Goal: Task Accomplishment & Management: Use online tool/utility

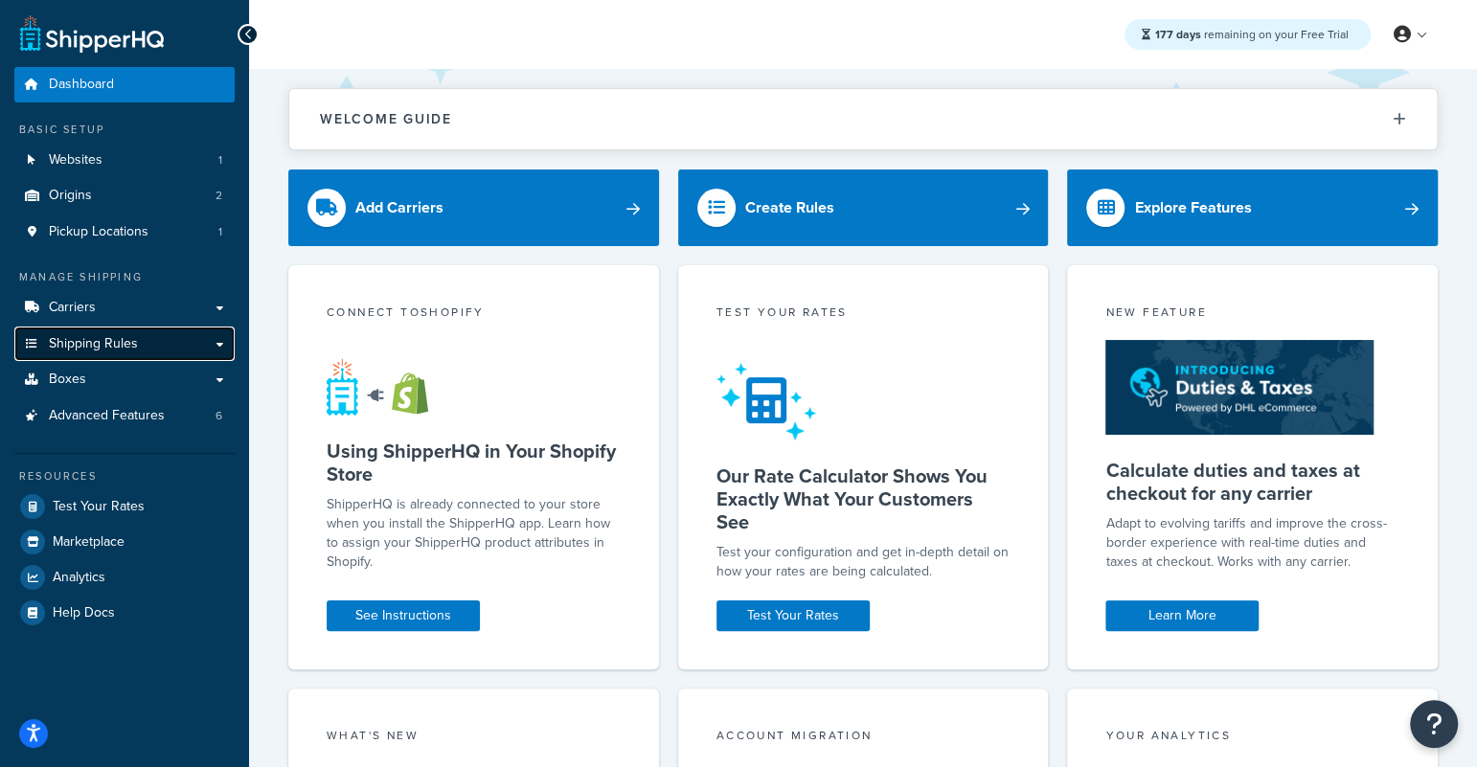
click at [175, 327] on link "Shipping Rules" at bounding box center [124, 344] width 220 height 35
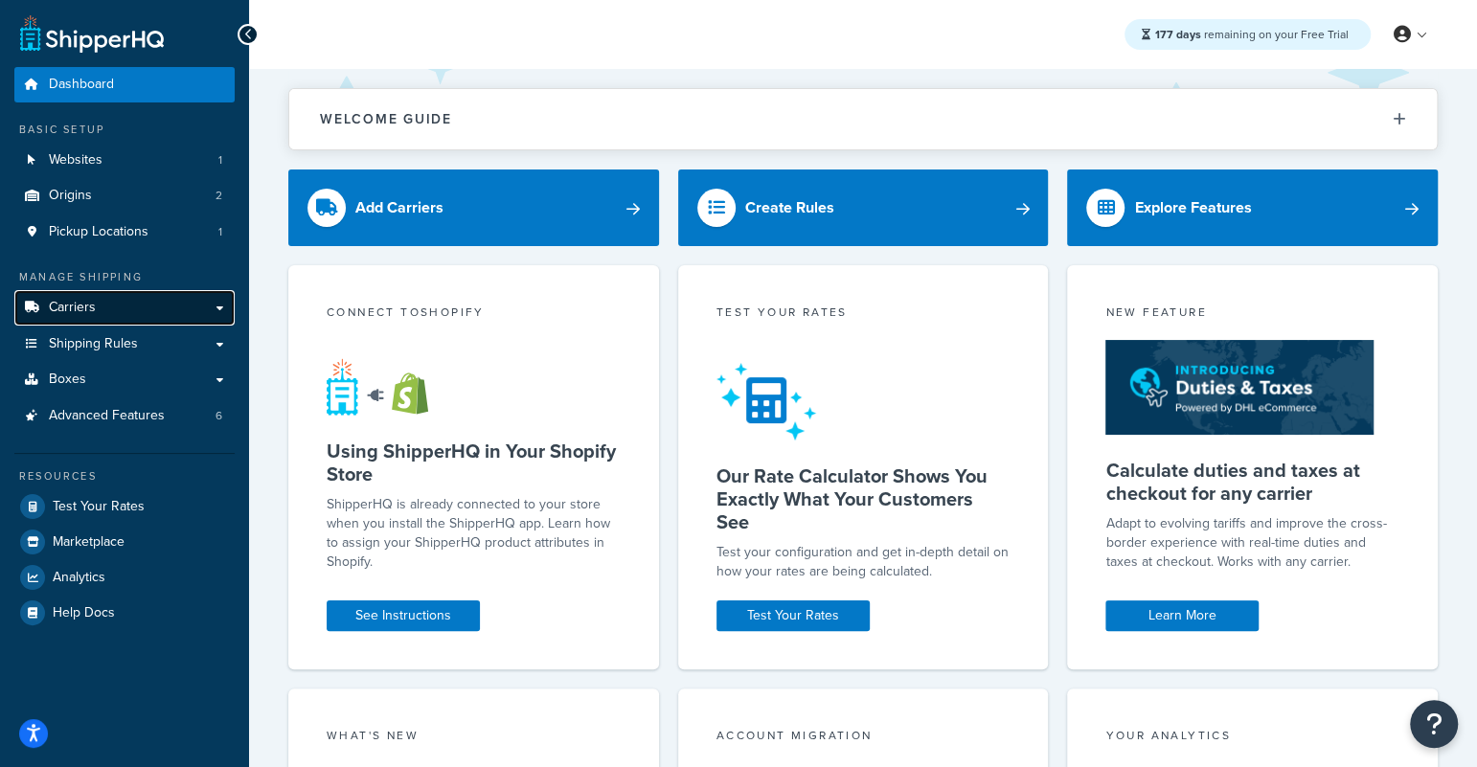
click at [166, 308] on link "Carriers" at bounding box center [124, 307] width 220 height 35
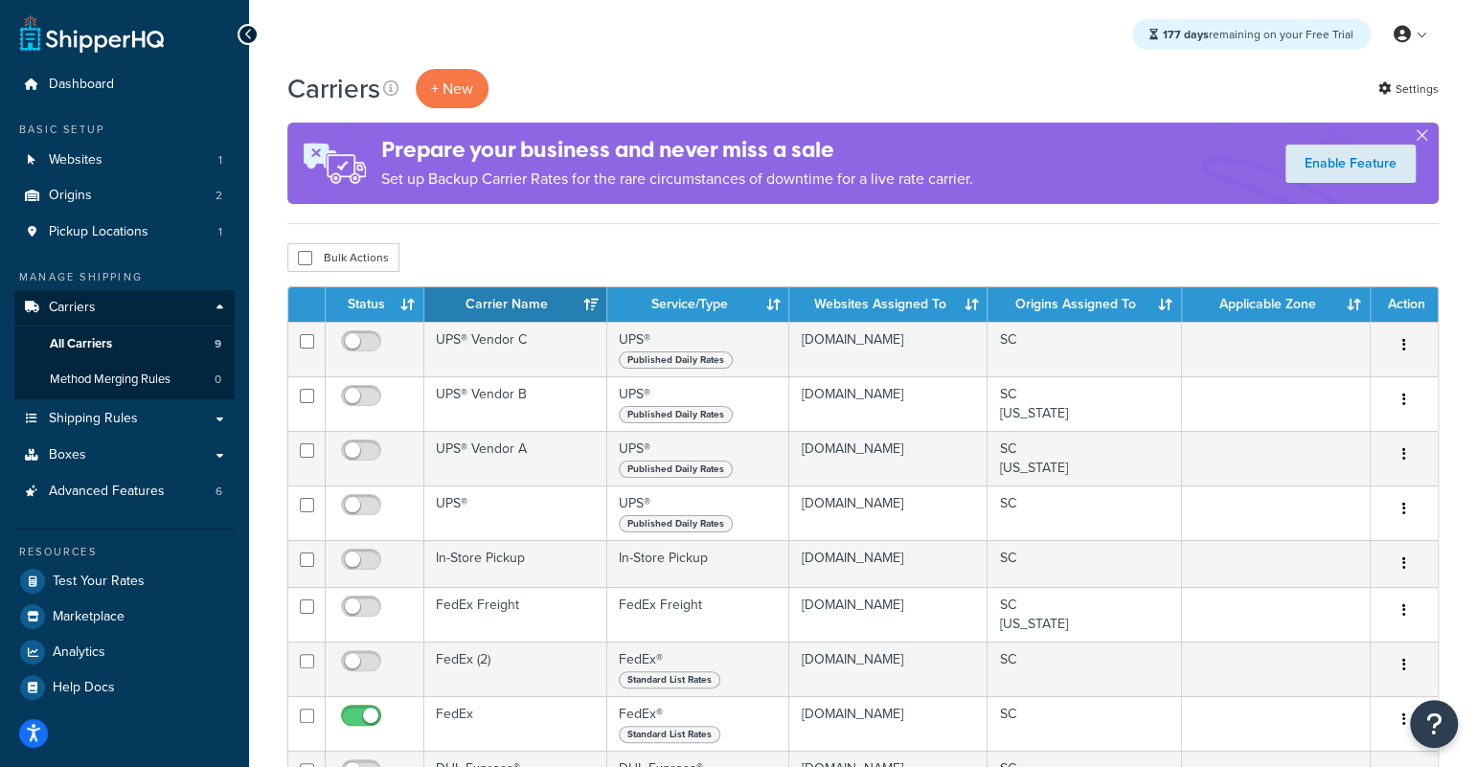
click at [443, 117] on div "Carriers + New Settings Prepare your business and never miss a sale Set up Back…" at bounding box center [863, 146] width 1152 height 155
click at [446, 100] on button "+ New" at bounding box center [452, 88] width 73 height 39
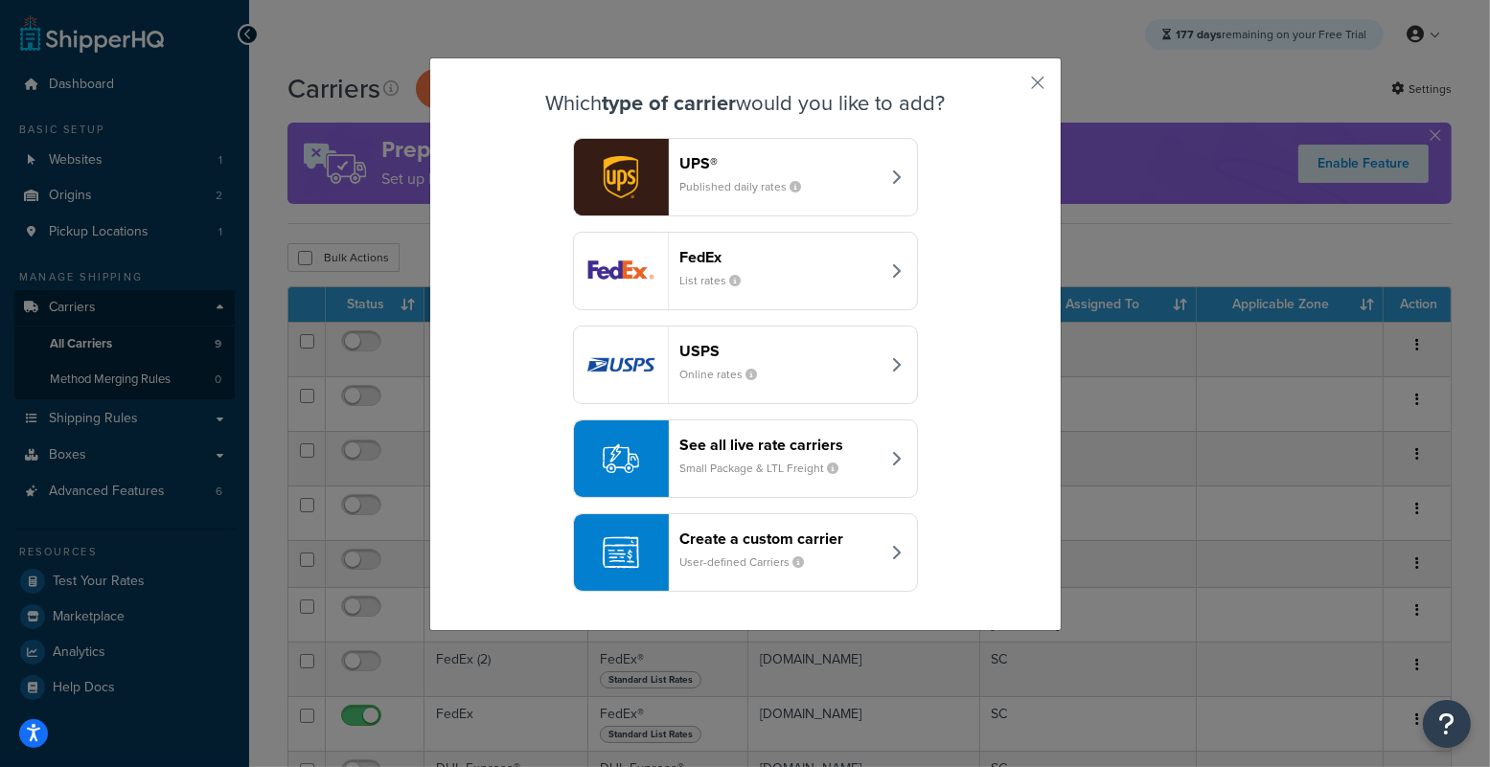
click at [733, 371] on small "Online rates" at bounding box center [726, 374] width 93 height 17
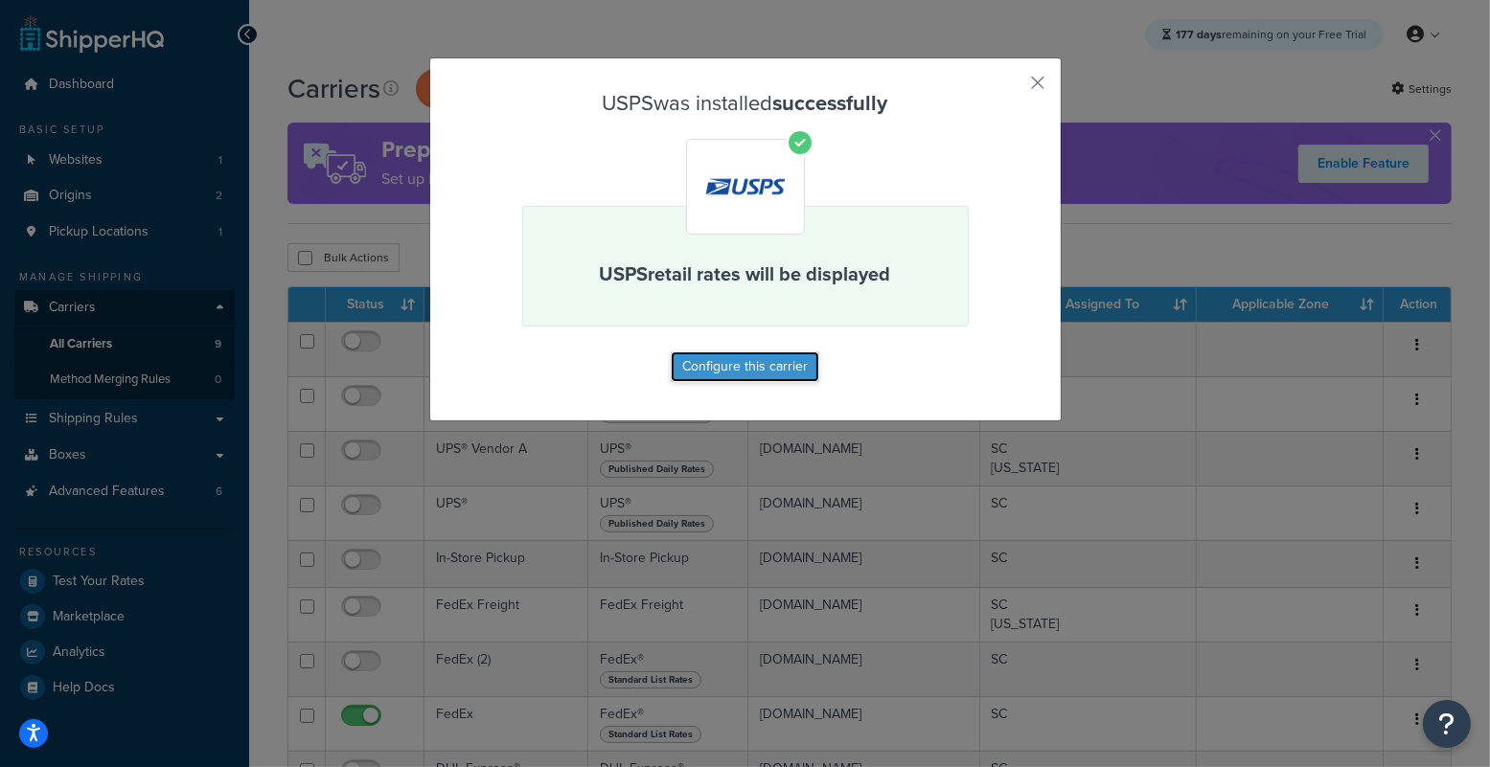
click at [702, 355] on button "Configure this carrier" at bounding box center [745, 367] width 148 height 31
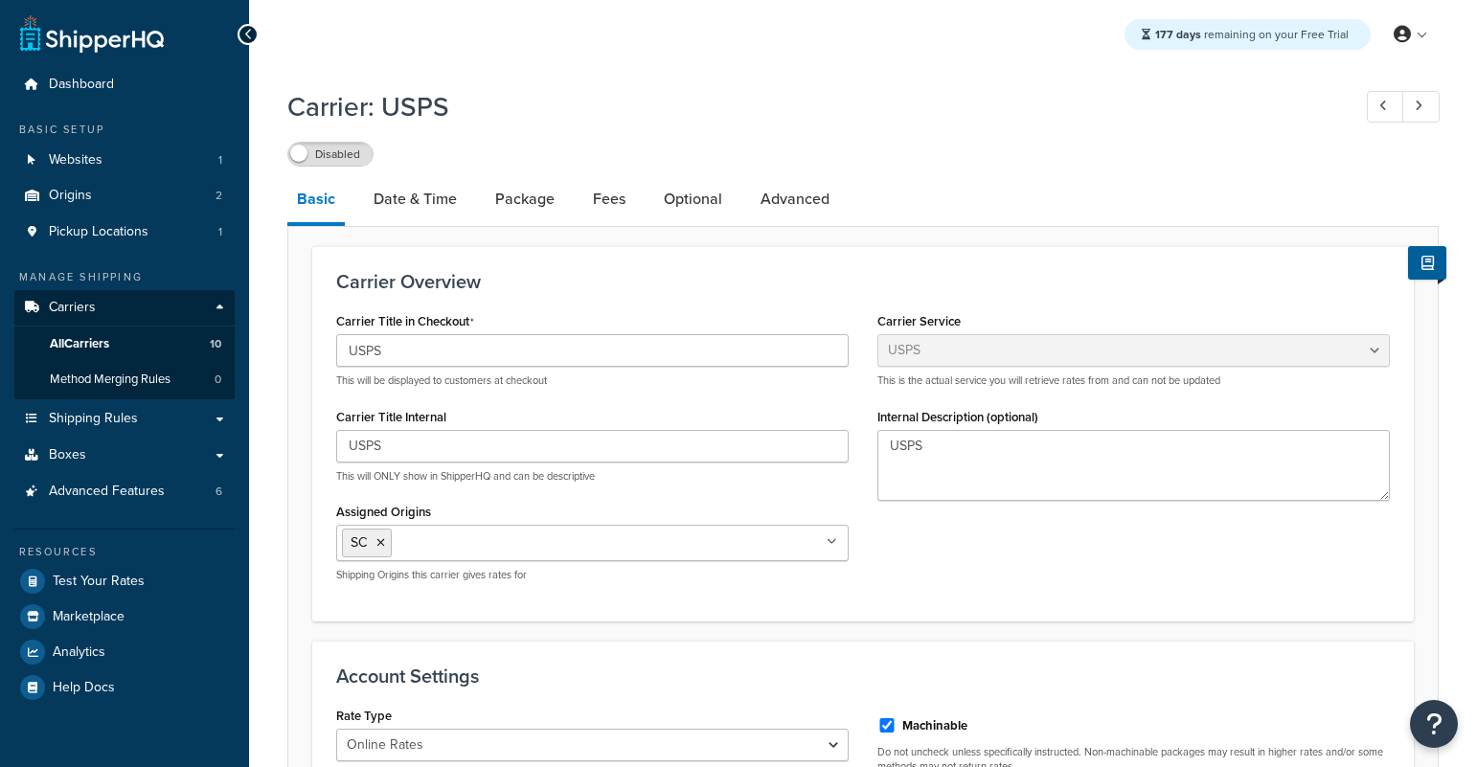
select select "usps"
select select "ONLINE"
click at [331, 165] on label "Disabled" at bounding box center [330, 154] width 84 height 23
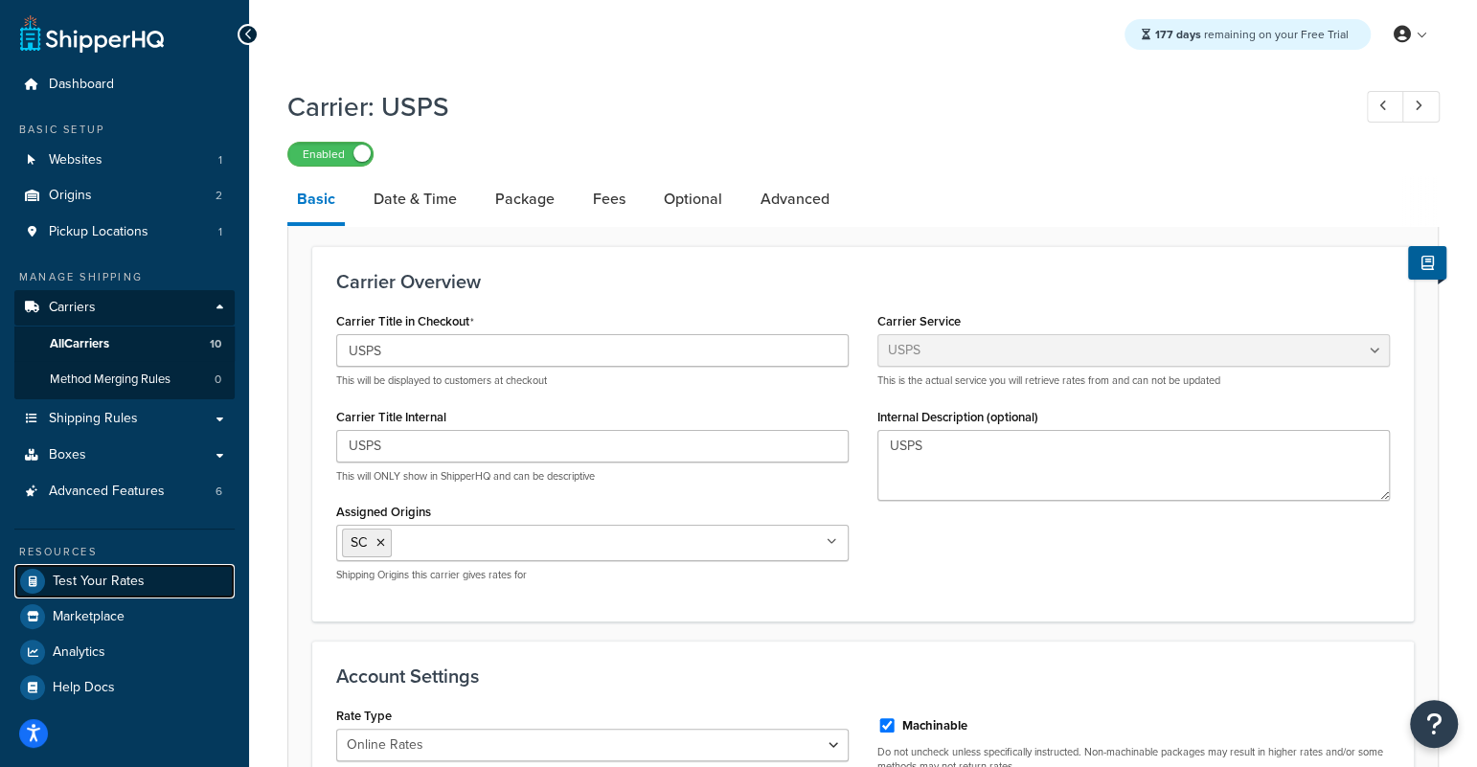
click at [100, 582] on span "Test Your Rates" at bounding box center [99, 582] width 92 height 16
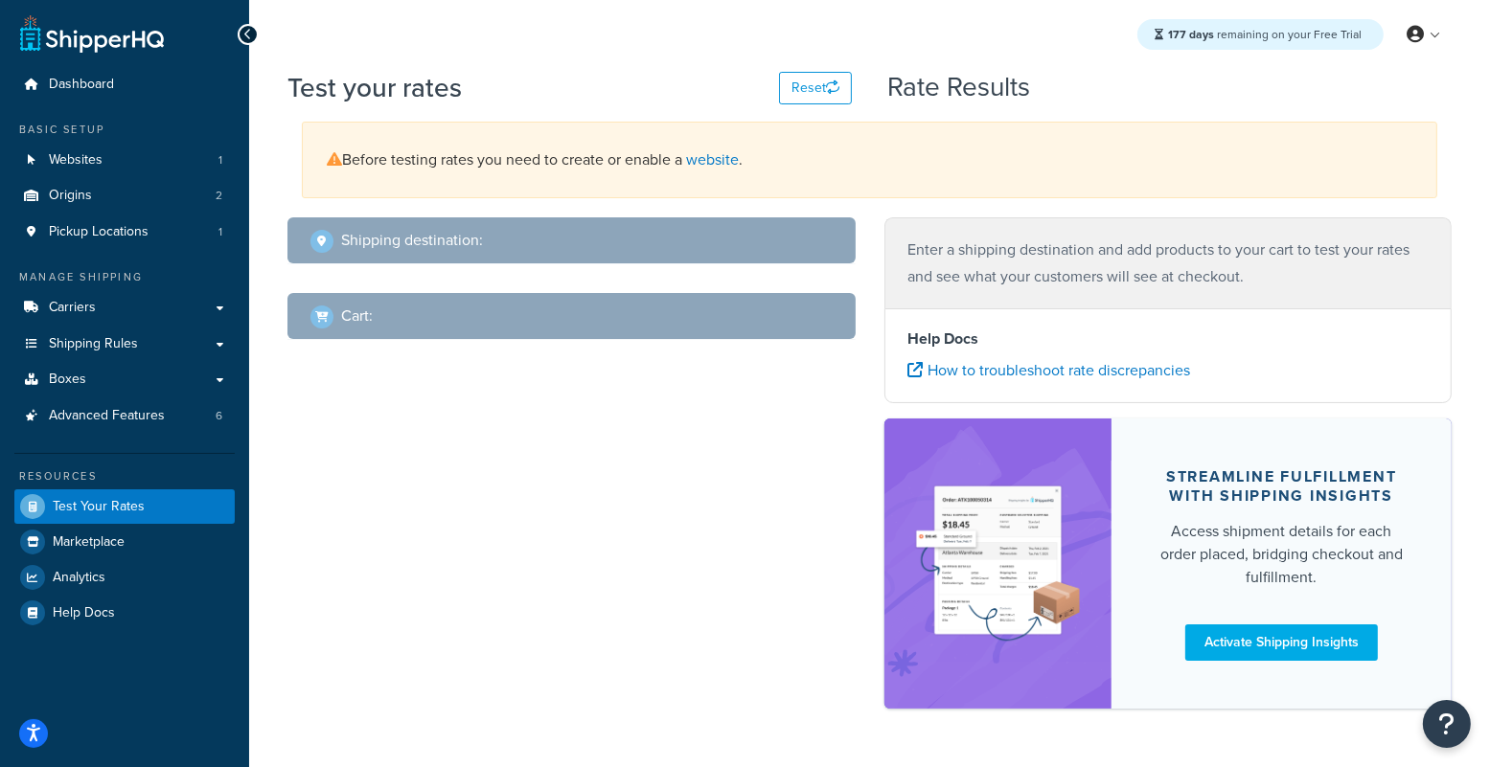
select select "[GEOGRAPHIC_DATA]"
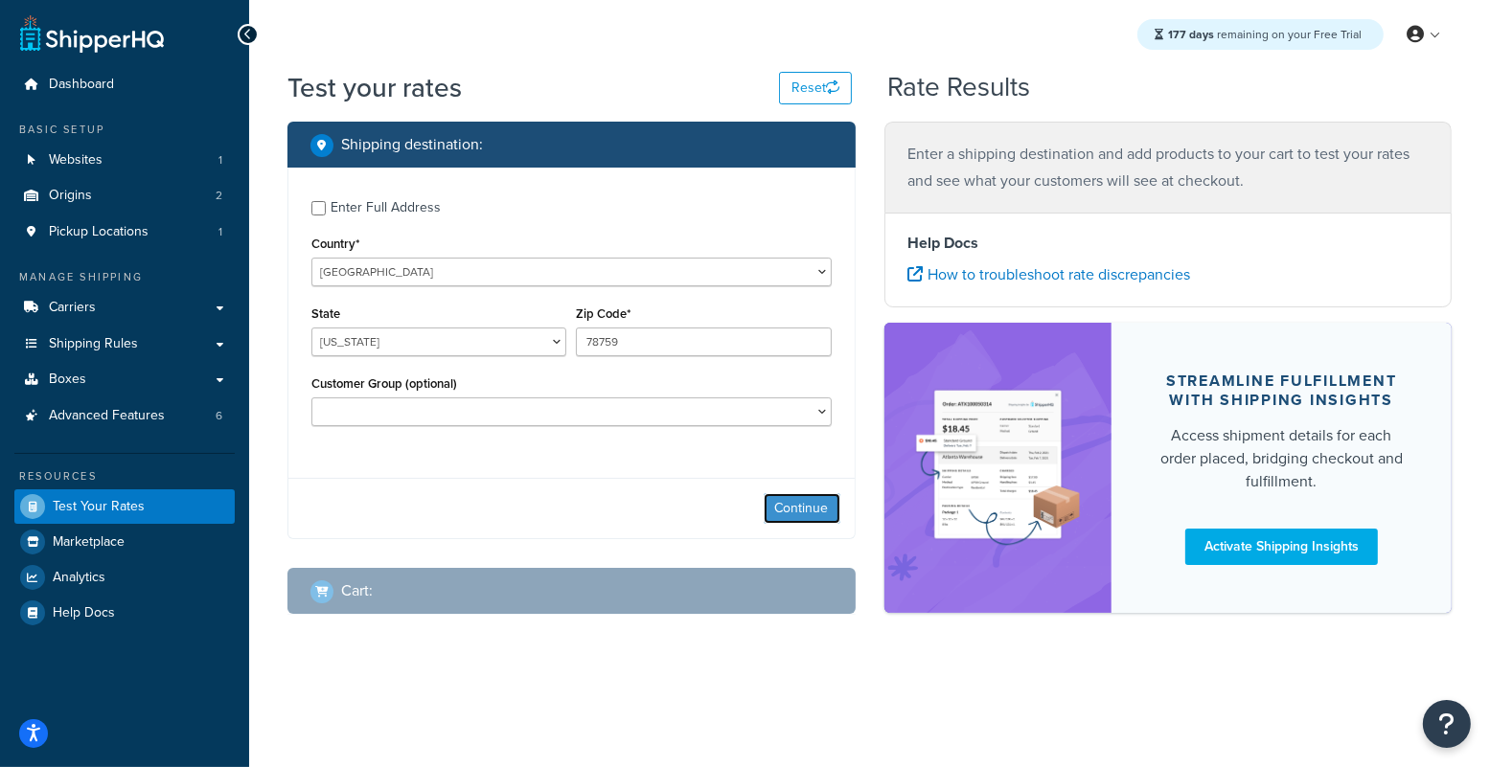
click at [782, 515] on button "Continue" at bounding box center [802, 508] width 77 height 31
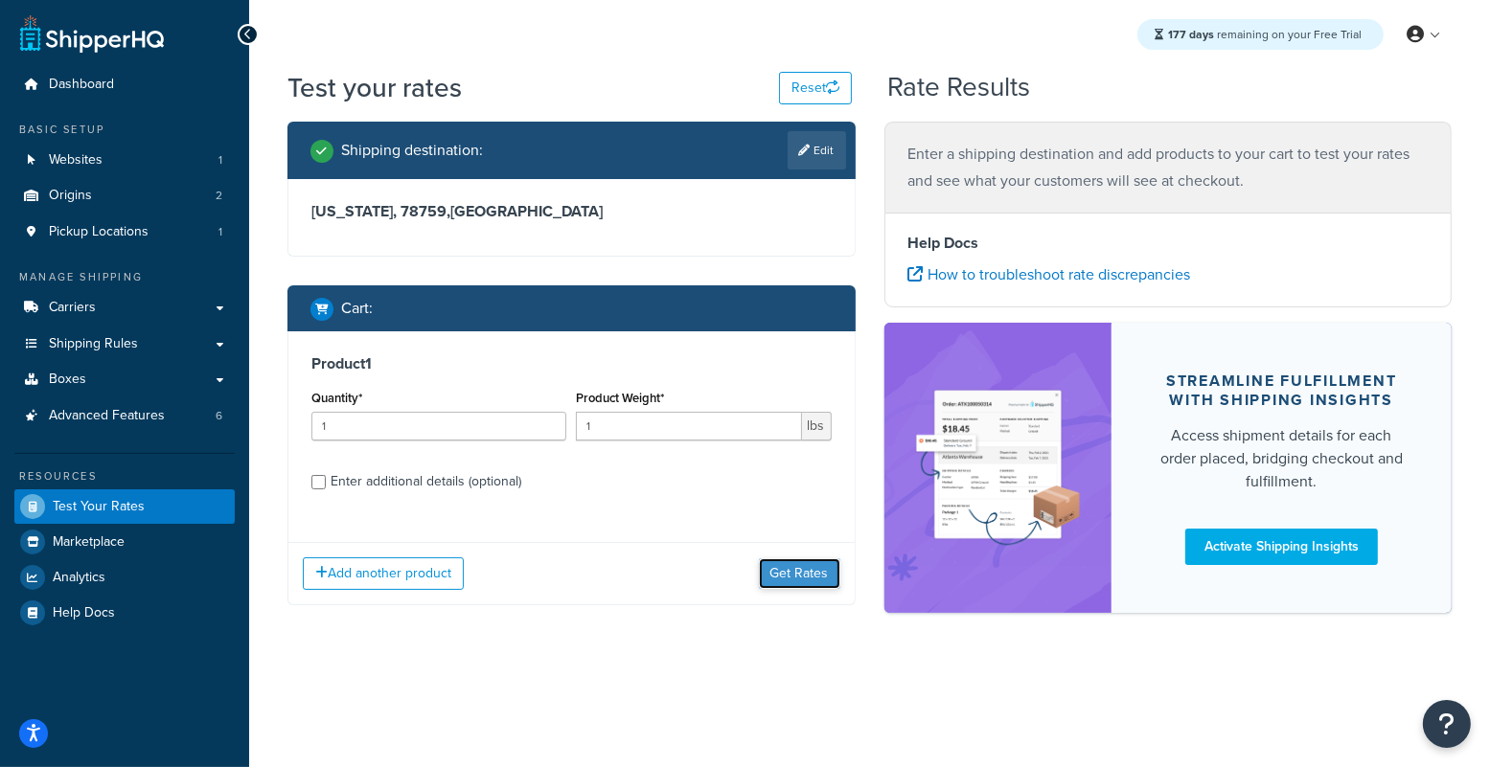
click at [818, 572] on button "Get Rates" at bounding box center [799, 574] width 81 height 31
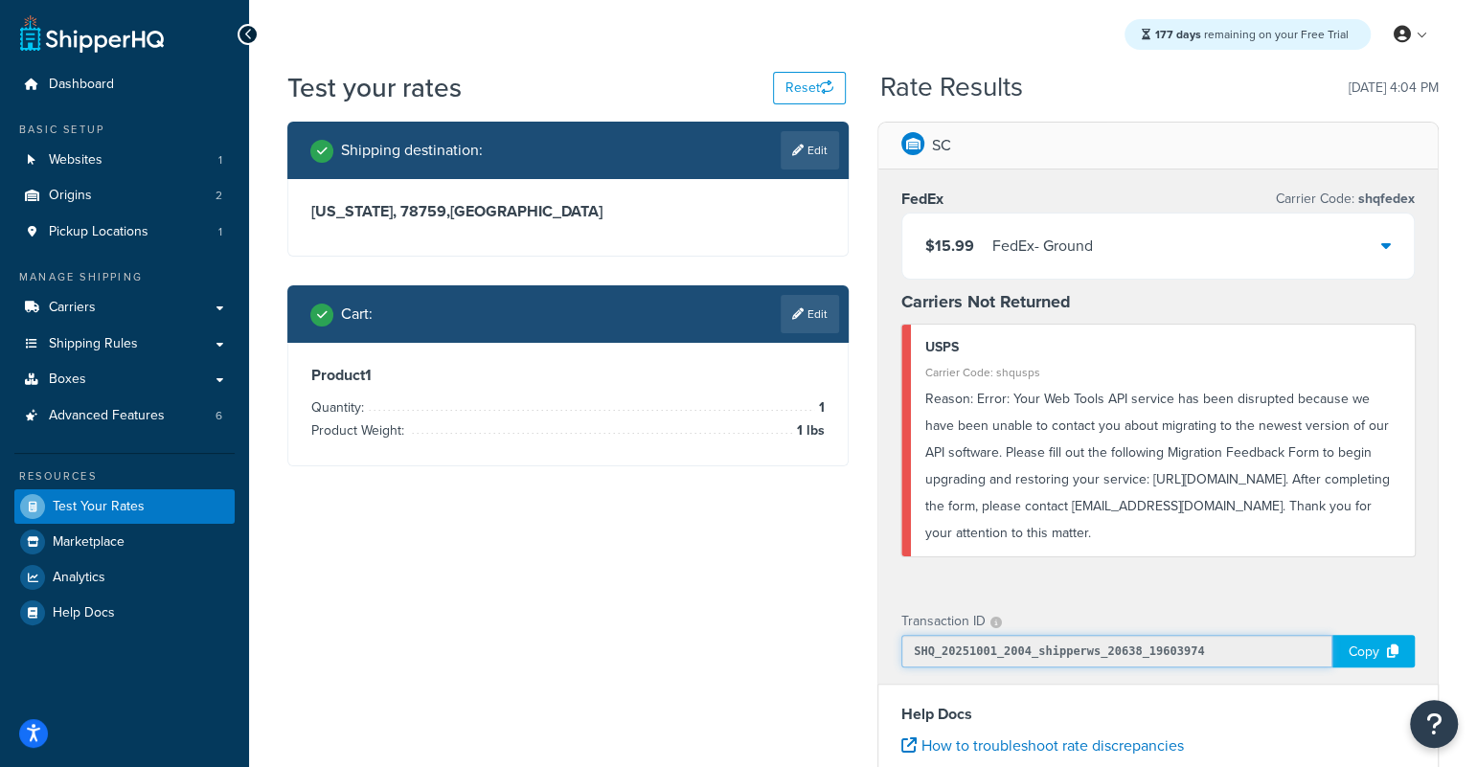
click at [1017, 652] on input "SHQ_20251001_2004_shipperws_20638_19603974" at bounding box center [1117, 651] width 431 height 33
click at [1050, 427] on div "Reason: Error: Your Web Tools API service has been disrupted because we have be…" at bounding box center [1162, 466] width 475 height 161
drag, startPoint x: 1182, startPoint y: 539, endPoint x: 922, endPoint y: 398, distance: 296.7
click at [921, 397] on div "USPS Carrier Code: shqusps Reason: Error: Your Web Tools API service has been d…" at bounding box center [1159, 441] width 514 height 232
copy div "Reason: Error: Your Web Tools API service has been disrupted because we have be…"
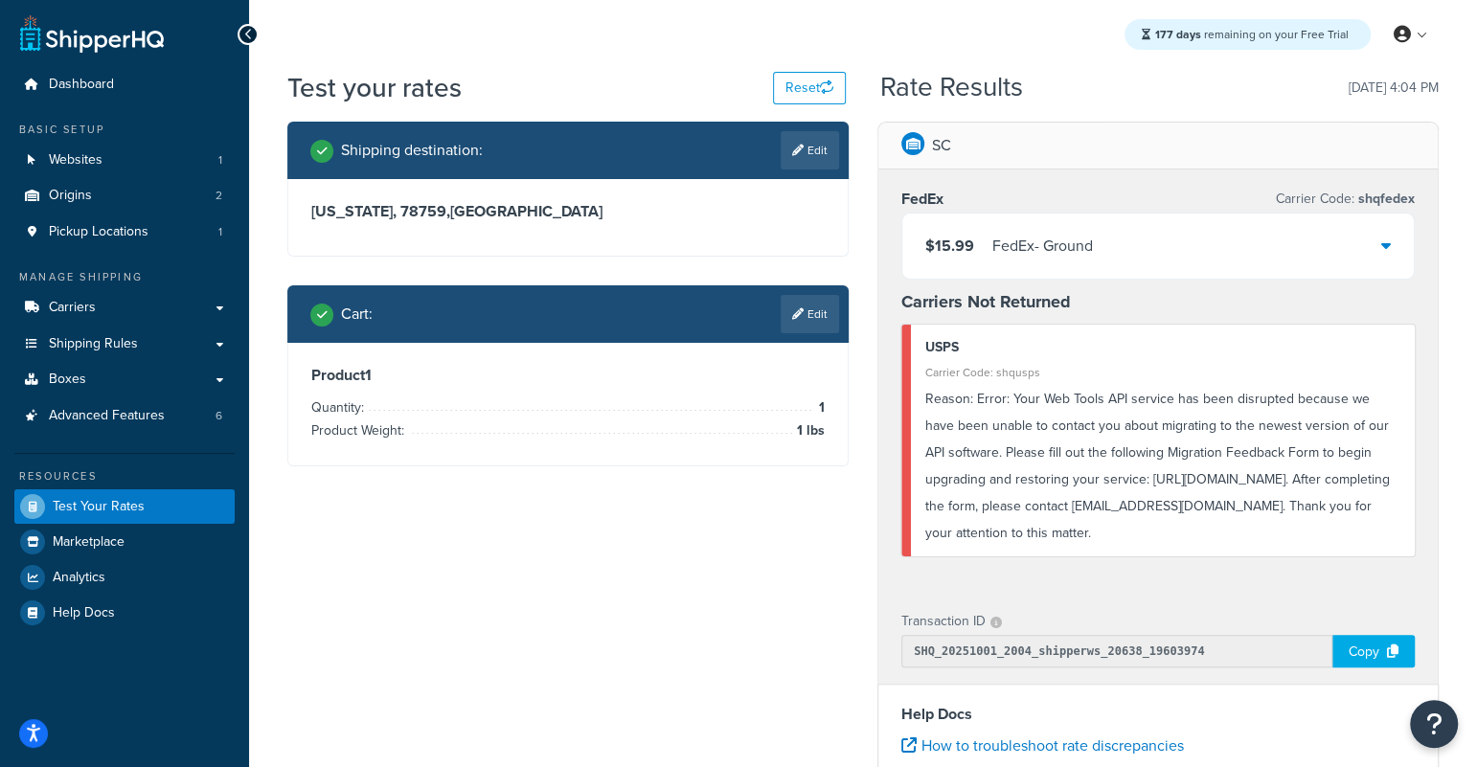
click at [1083, 629] on div "Transaction ID" at bounding box center [1159, 621] width 514 height 27
click at [1340, 653] on div "Copy" at bounding box center [1374, 651] width 82 height 33
click at [1344, 656] on div "Copy" at bounding box center [1374, 651] width 82 height 33
